Goal: Find specific page/section: Find specific page/section

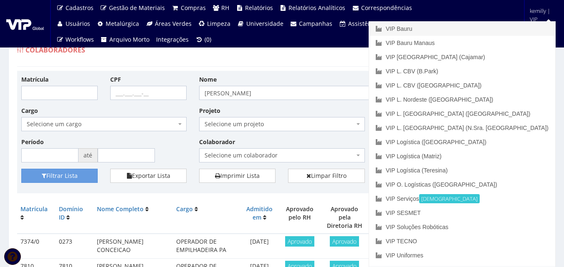
scroll to position [42, 0]
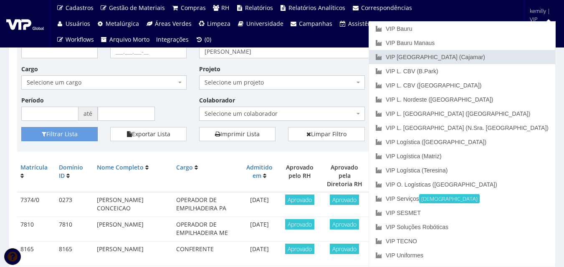
click at [499, 54] on link "VIP [GEOGRAPHIC_DATA] (Cajamar)" at bounding box center [462, 57] width 186 height 14
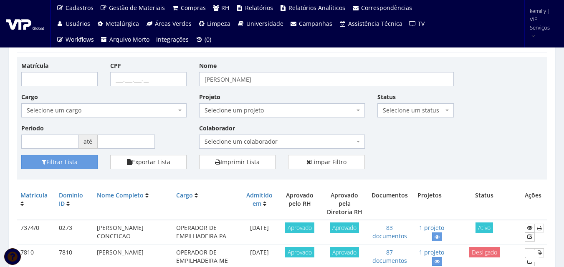
scroll to position [0, 0]
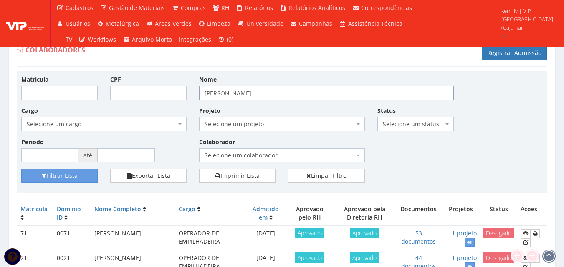
drag, startPoint x: 265, startPoint y: 96, endPoint x: 142, endPoint y: 96, distance: 123.1
click at [142, 96] on div "Matrícula CPF Nome BRUNO HENRIQUE Cargo Selecione um cargo G1046 D0029 - 4110-0…" at bounding box center [282, 122] width 534 height 94
type input "KAMILLY"
click at [63, 178] on button "Filtrar Lista" at bounding box center [59, 176] width 76 height 14
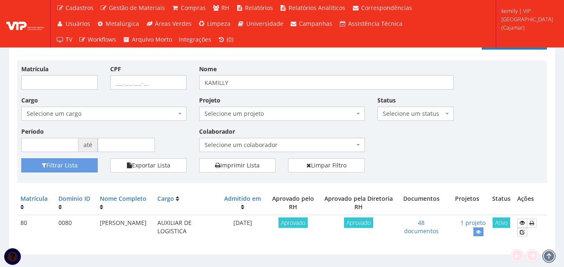
scroll to position [27, 0]
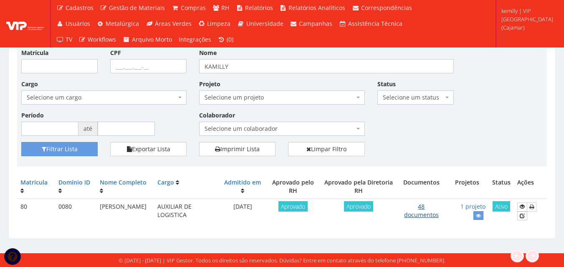
click at [429, 212] on link "48 documentos" at bounding box center [421, 211] width 35 height 16
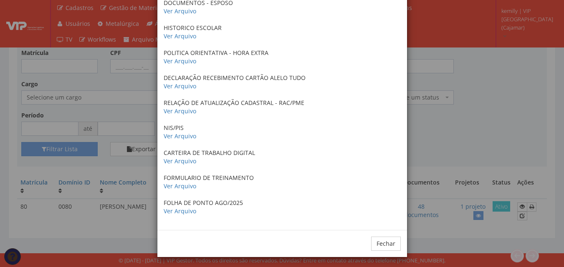
scroll to position [1043, 0]
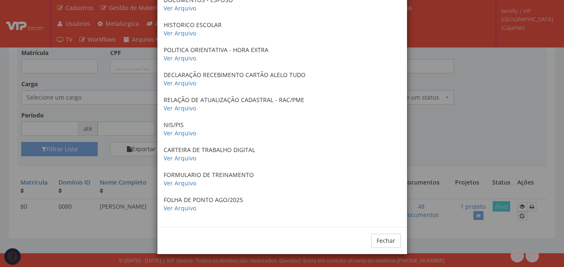
click at [439, 147] on div "× Documentos / Colaborador: 80 - KAMILLY CRISTINA BARBOSA DA SILVA CRACHA 2023 …" at bounding box center [282, 133] width 564 height 267
